Goal: Navigation & Orientation: Find specific page/section

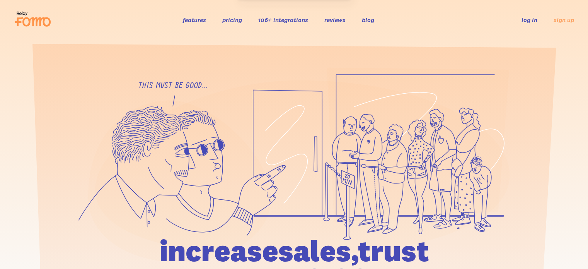
click at [530, 19] on link "log in" at bounding box center [530, 20] width 16 height 8
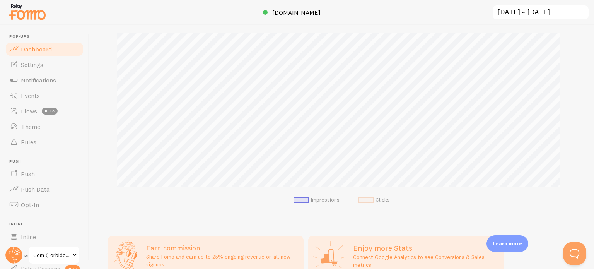
scroll to position [193, 0]
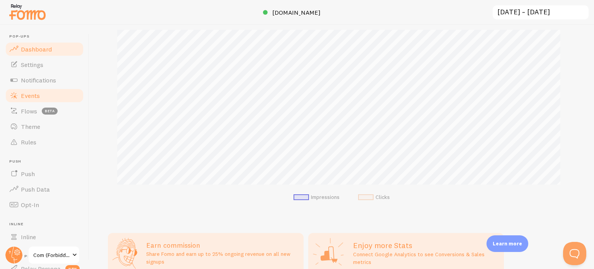
click at [33, 98] on span "Events" at bounding box center [30, 96] width 19 height 8
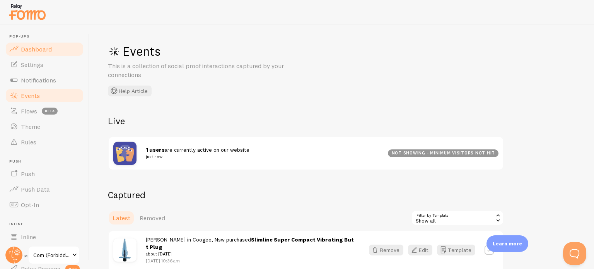
click at [43, 52] on span "Dashboard" at bounding box center [36, 49] width 31 height 8
